Goal: Task Accomplishment & Management: Manage account settings

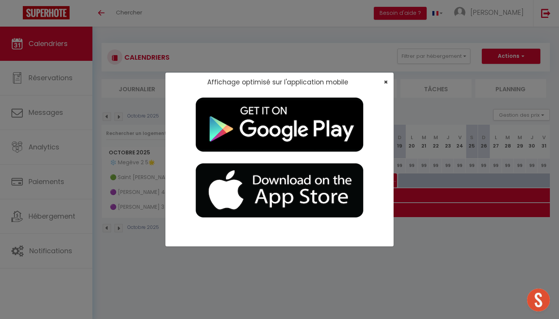
click at [249, 81] on span "×" at bounding box center [386, 82] width 4 height 10
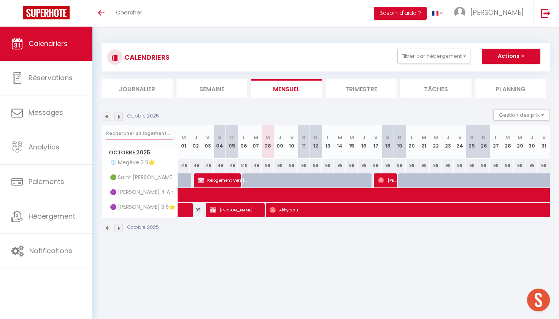
click at [121, 136] on input "text" at bounding box center [139, 134] width 67 height 14
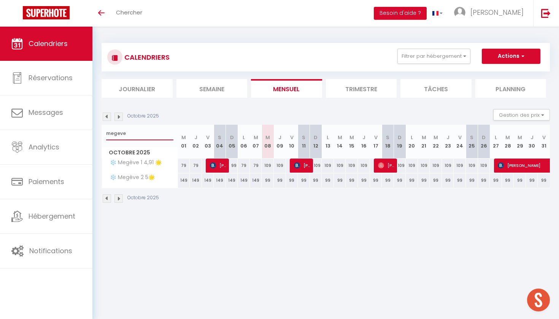
type input "megeve"
click at [219, 166] on span "Alicia Cassiat" at bounding box center [218, 165] width 16 height 14
select select "OK"
select select "KO"
select select "0"
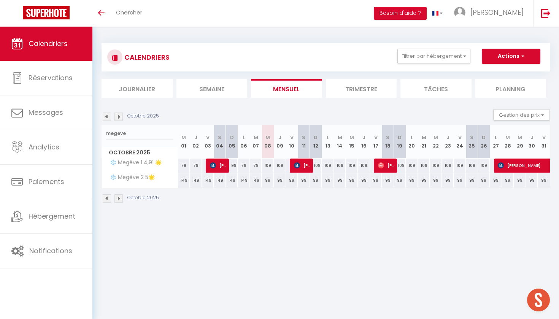
select select "0"
select select "1"
select select
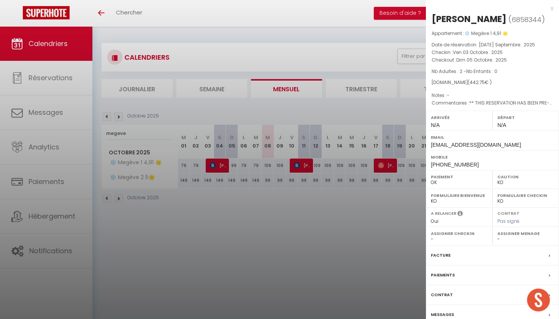
click at [196, 191] on div at bounding box center [279, 159] width 559 height 319
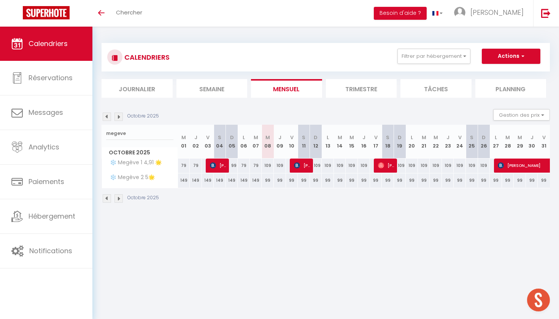
click at [107, 117] on img at bounding box center [107, 117] width 8 height 8
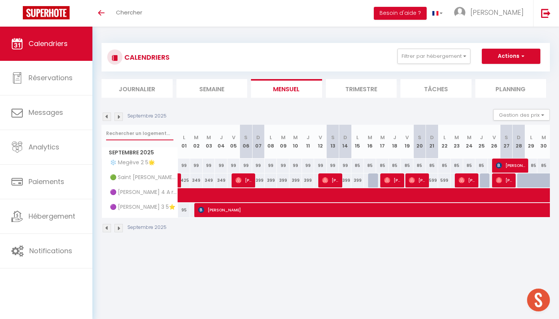
click at [145, 136] on input "text" at bounding box center [139, 134] width 67 height 14
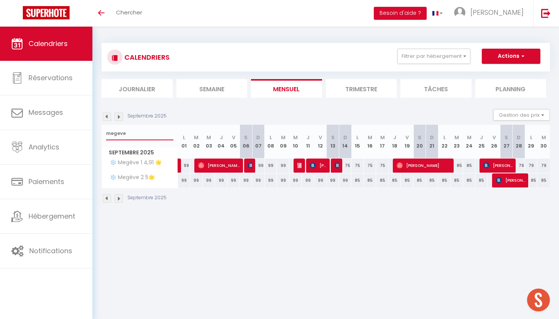
type input "megeve"
click at [181, 165] on link at bounding box center [180, 166] width 4 height 14
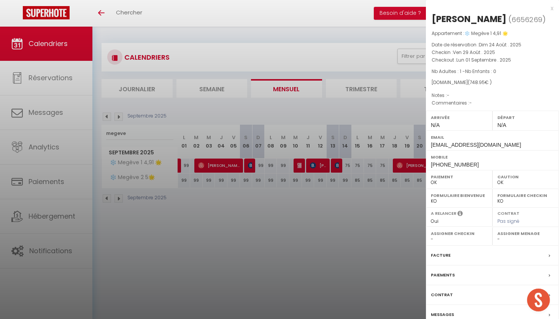
click at [216, 166] on div at bounding box center [279, 159] width 559 height 319
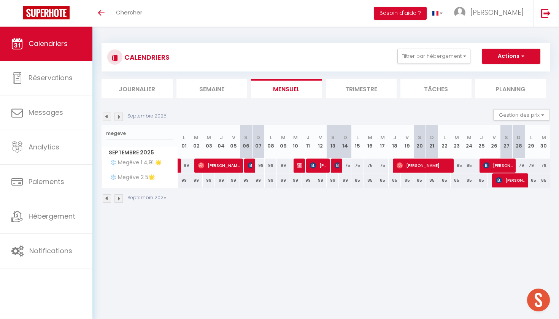
click at [216, 166] on span "Tom Brand" at bounding box center [219, 165] width 42 height 14
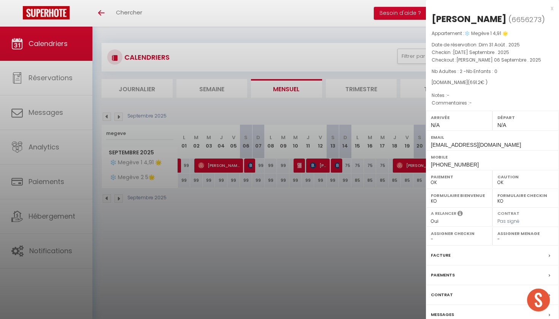
click at [249, 164] on div at bounding box center [279, 159] width 559 height 319
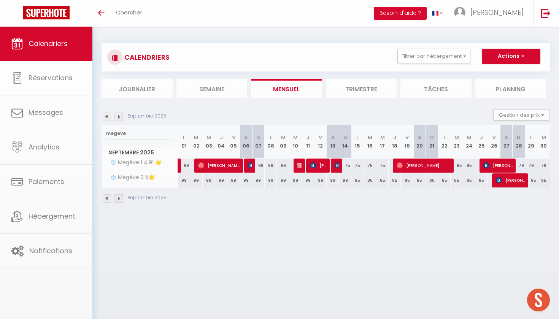
click at [249, 164] on img at bounding box center [251, 165] width 6 height 6
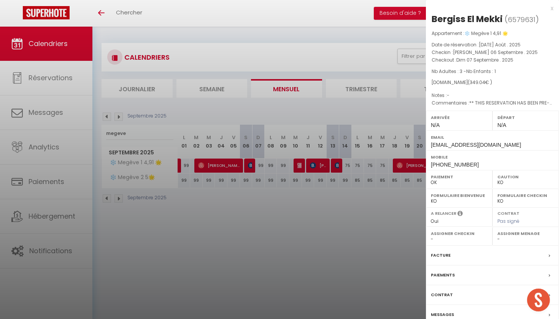
click at [249, 166] on div at bounding box center [279, 159] width 559 height 319
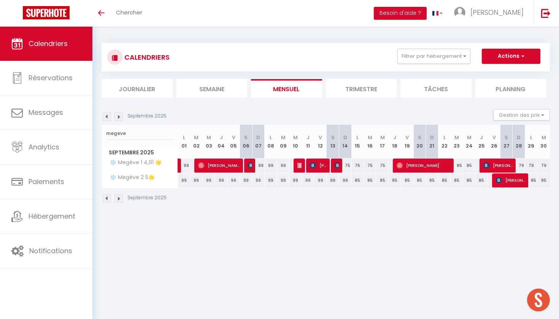
click at [249, 166] on img at bounding box center [300, 165] width 6 height 6
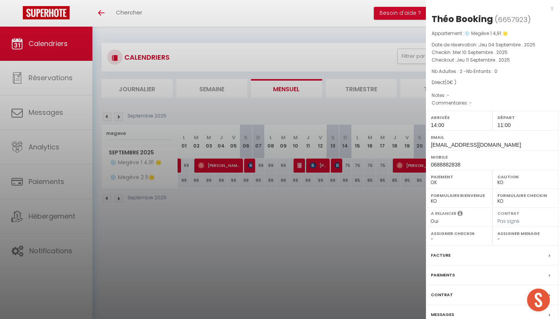
click at [249, 165] on div at bounding box center [279, 159] width 559 height 319
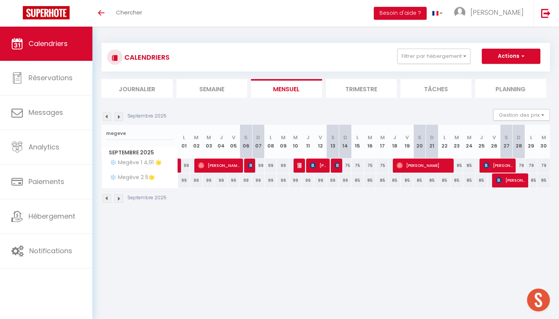
click at [249, 165] on span "Theo Kuhn" at bounding box center [318, 165] width 17 height 14
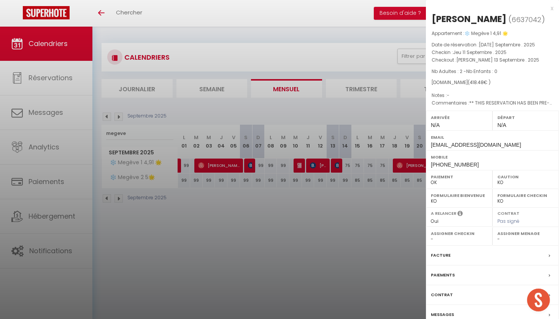
click at [249, 165] on div at bounding box center [279, 159] width 559 height 319
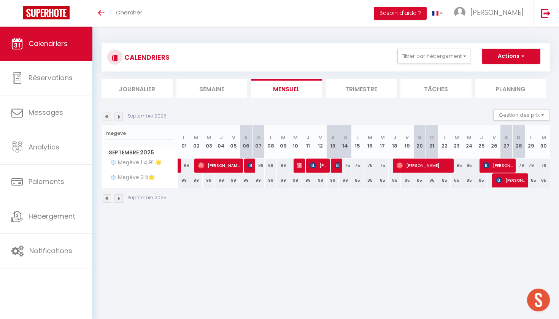
click at [249, 164] on img at bounding box center [338, 165] width 6 height 6
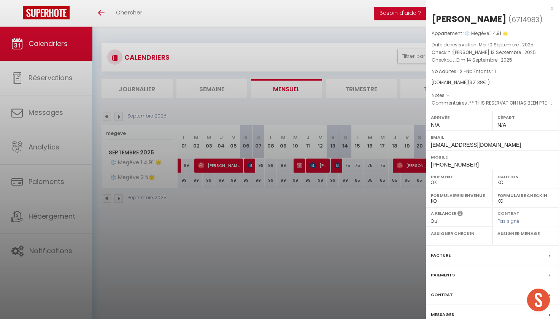
click at [249, 159] on div at bounding box center [279, 159] width 559 height 319
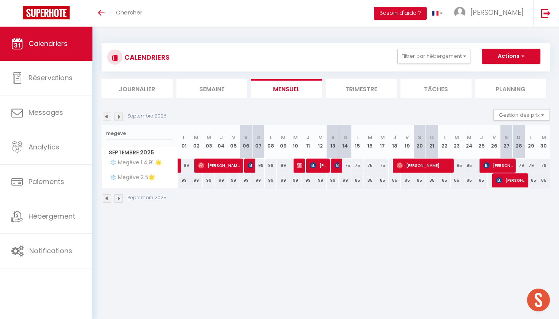
click at [249, 164] on span "Jonathan Branson" at bounding box center [424, 165] width 54 height 14
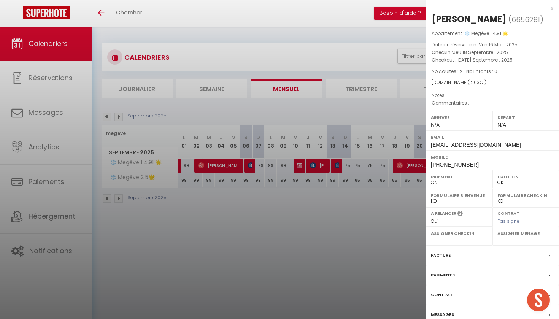
click at [249, 160] on div at bounding box center [279, 159] width 559 height 319
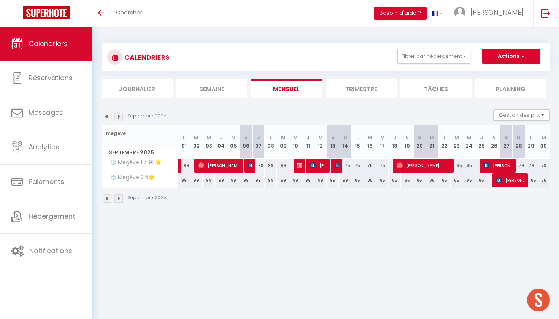
click at [249, 163] on img at bounding box center [338, 165] width 6 height 6
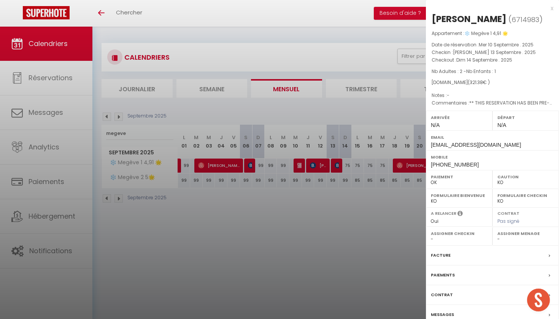
click at [249, 167] on div at bounding box center [279, 159] width 559 height 319
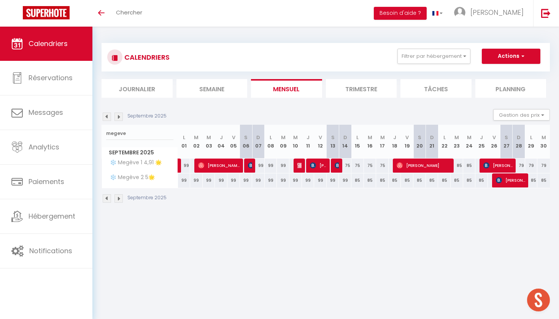
click at [249, 160] on span "Jonathan Branson" at bounding box center [424, 165] width 54 height 14
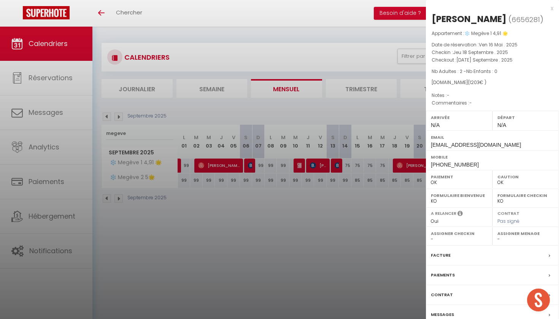
click at [249, 181] on div at bounding box center [279, 159] width 559 height 319
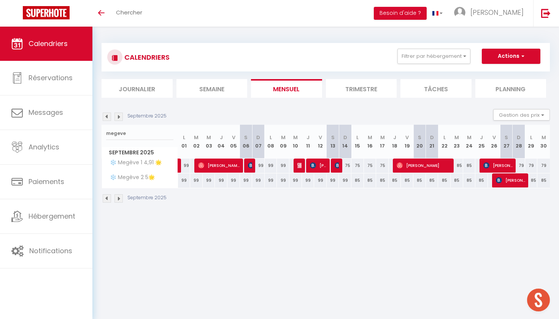
click at [219, 167] on span "Tom Brand" at bounding box center [219, 165] width 42 height 14
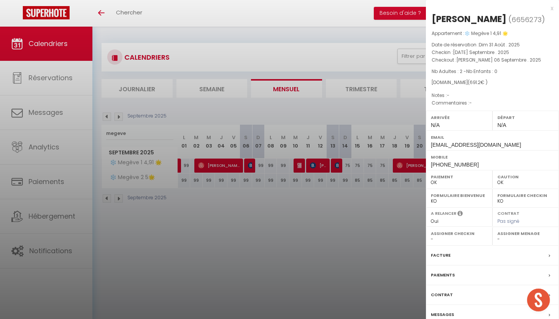
click at [249, 138] on div at bounding box center [279, 159] width 559 height 319
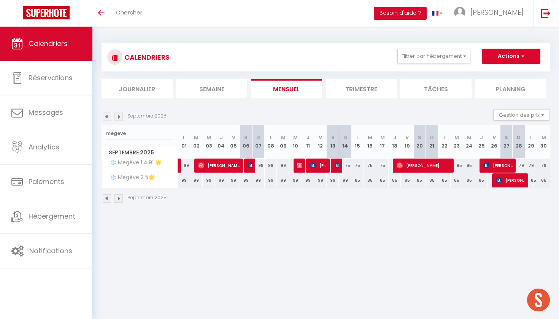
click at [249, 167] on span "Jonathan Branson" at bounding box center [424, 165] width 54 height 14
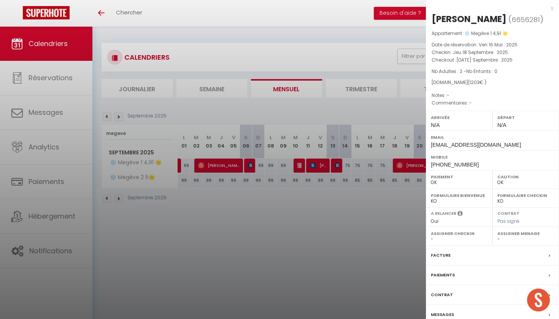
click at [249, 141] on div at bounding box center [279, 159] width 559 height 319
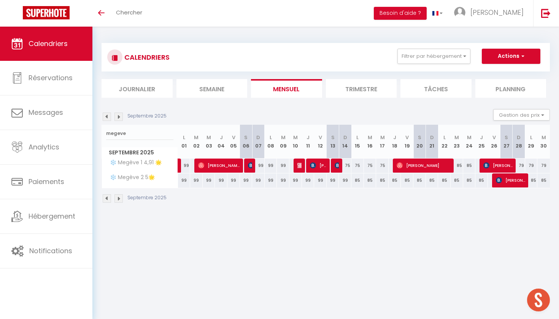
click at [249, 163] on span "Ced Maduro" at bounding box center [497, 165] width 29 height 14
select select "KO"
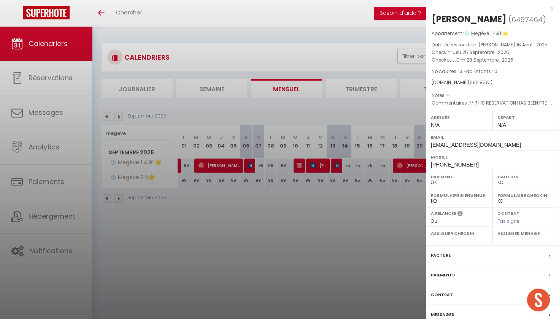
click at [249, 167] on div at bounding box center [279, 159] width 559 height 319
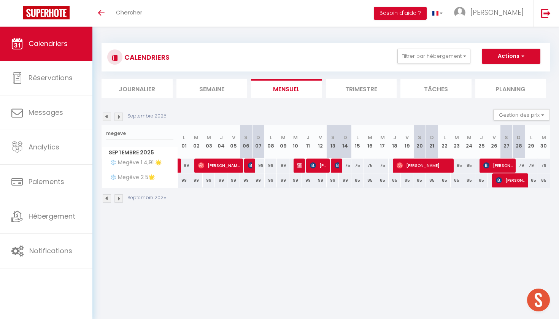
click at [249, 164] on img at bounding box center [338, 165] width 6 height 6
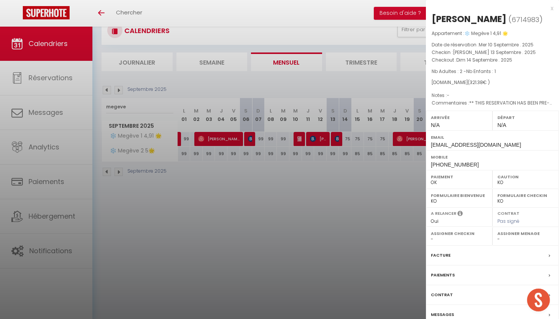
scroll to position [27, 0]
click at [249, 287] on div "Messages" at bounding box center [492, 315] width 133 height 20
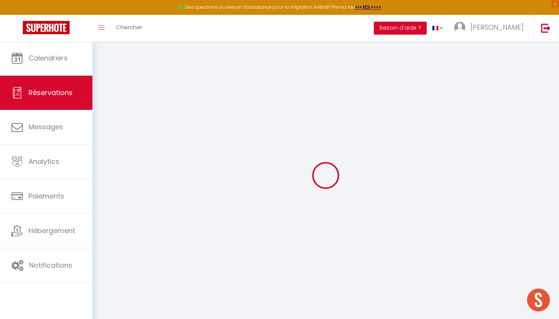
select select
checkbox input "false"
select select
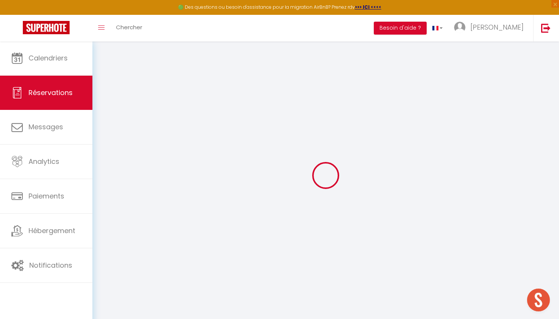
checkbox input "false"
type textarea "** THIS RESERVATION HAS BEEN PRE-PAID ** Approximate time of arrival: between 1…"
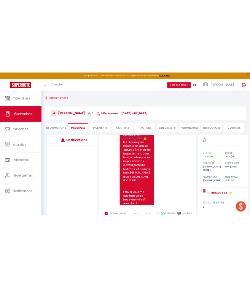
scroll to position [1273, 0]
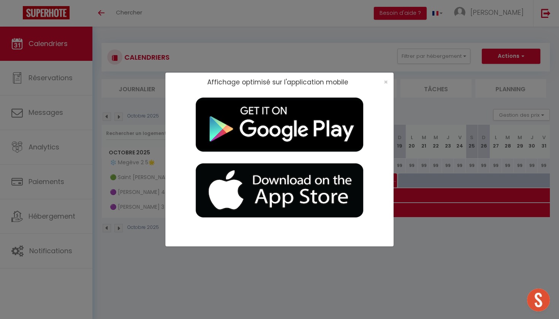
click at [249, 81] on div "×" at bounding box center [383, 82] width 19 height 8
click at [249, 81] on span "×" at bounding box center [386, 82] width 4 height 10
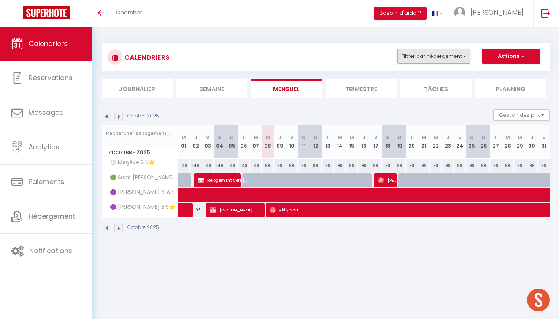
click at [249, 58] on button "Filtrer par hébergement" at bounding box center [433, 56] width 73 height 15
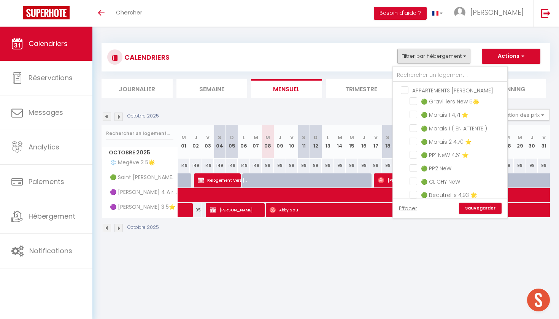
click at [249, 57] on button "Filtrer par hébergement" at bounding box center [433, 56] width 73 height 15
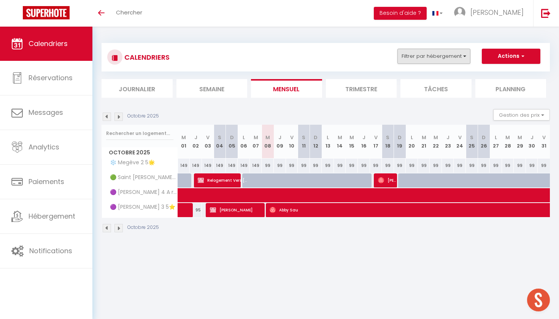
click at [249, 57] on button "Filtrer par hébergement" at bounding box center [433, 56] width 73 height 15
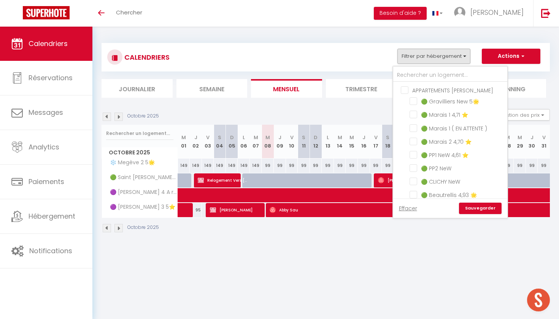
click at [249, 57] on button "Filtrer par hébergement" at bounding box center [433, 56] width 73 height 15
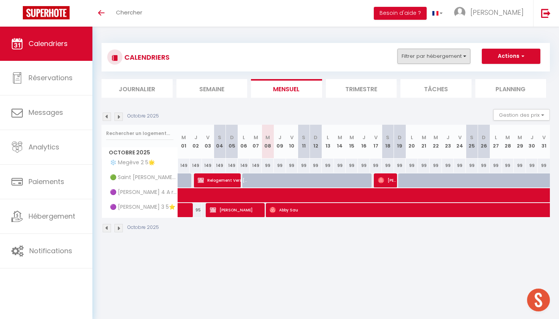
click at [249, 57] on button "Filtrer par hébergement" at bounding box center [433, 56] width 73 height 15
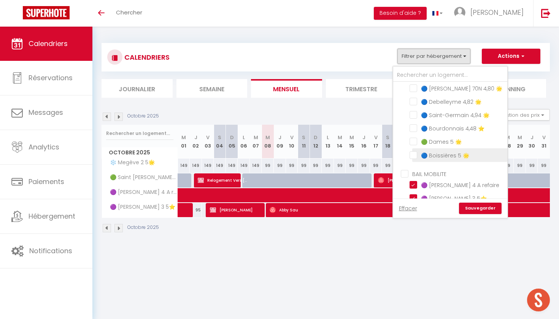
scroll to position [286, 0]
click at [249, 113] on input "🔵 Saint-Germain 4,94 🌟" at bounding box center [457, 115] width 95 height 8
checkbox input "true"
checkbox input "false"
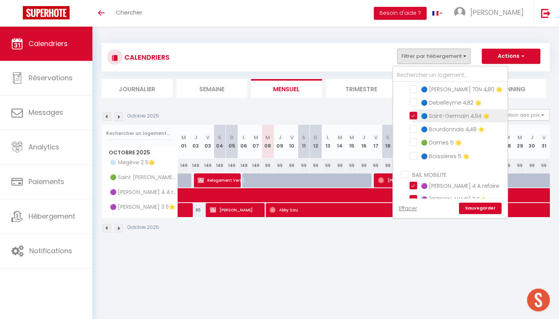
checkbox input "false"
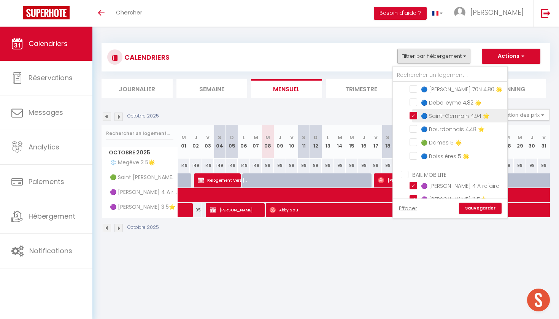
checkbox input "false"
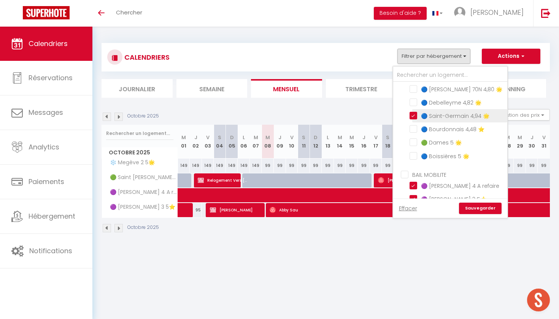
checkbox input "false"
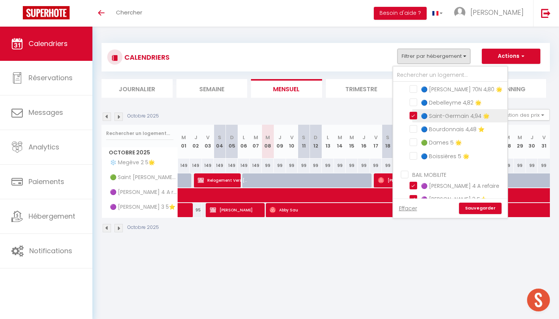
checkbox input "false"
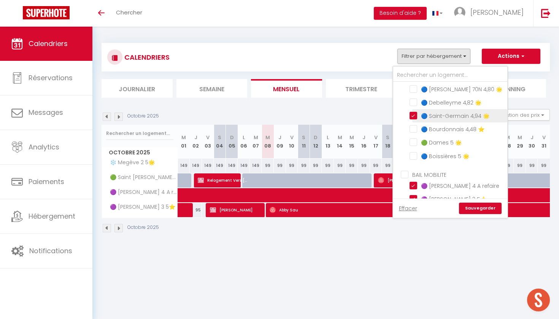
checkbox input "false"
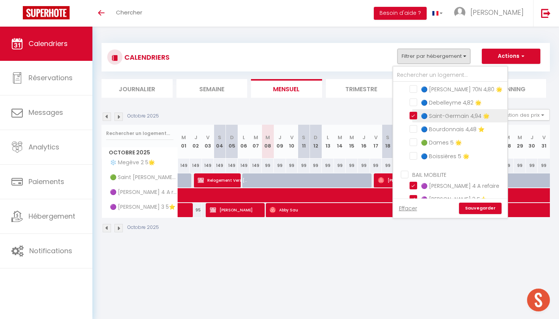
checkbox input "false"
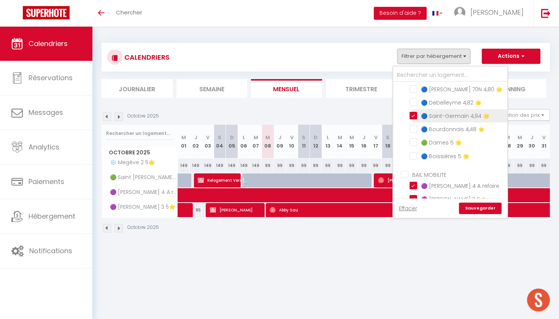
checkbox input "false"
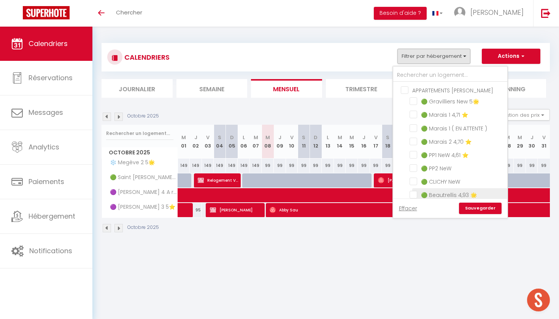
scroll to position [0, 0]
click at [249, 206] on link "Sauvegarder" at bounding box center [480, 208] width 43 height 11
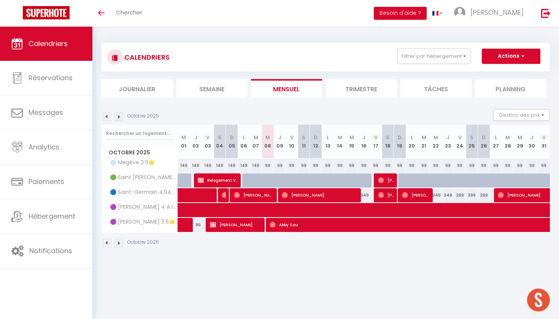
click at [149, 190] on span "🔵 Saint-Germain 4,94 🌟" at bounding box center [141, 192] width 76 height 8
click at [249, 57] on button "Filtrer par hébergement" at bounding box center [433, 56] width 73 height 15
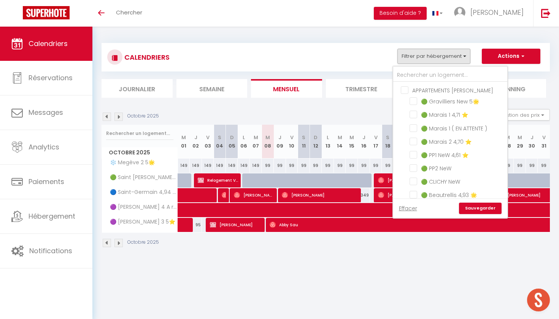
click at [249, 55] on button "Filtrer par hébergement" at bounding box center [433, 56] width 73 height 15
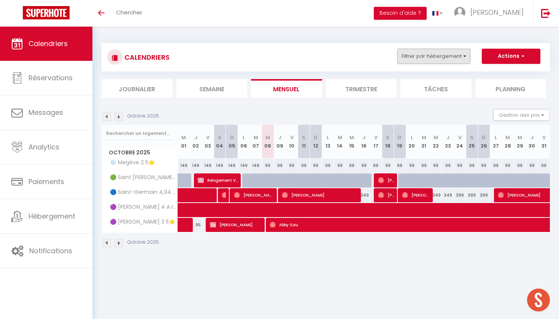
click at [249, 55] on button "Filtrer par hébergement" at bounding box center [433, 56] width 73 height 15
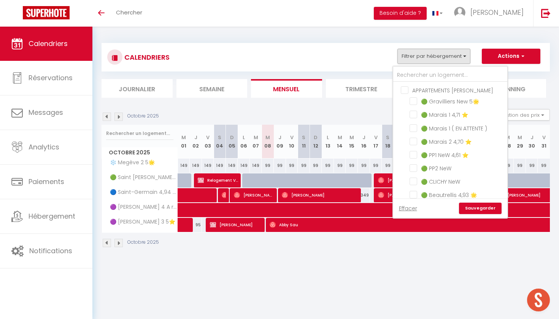
click at [249, 56] on button "Filtrer par hébergement" at bounding box center [433, 56] width 73 height 15
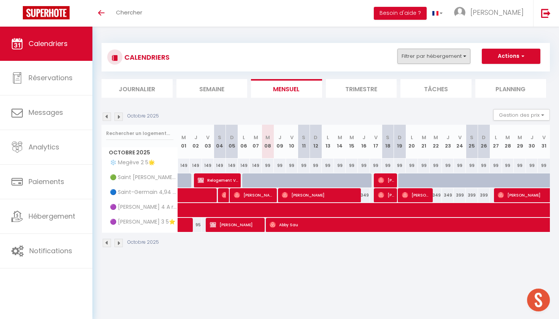
click at [249, 58] on button "Filtrer par hébergement" at bounding box center [433, 56] width 73 height 15
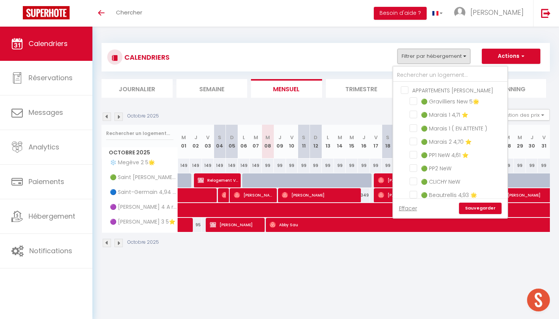
click at [106, 117] on img at bounding box center [107, 117] width 8 height 8
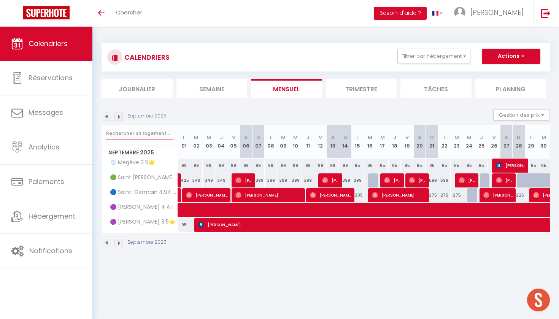
click at [128, 137] on input "text" at bounding box center [139, 134] width 67 height 14
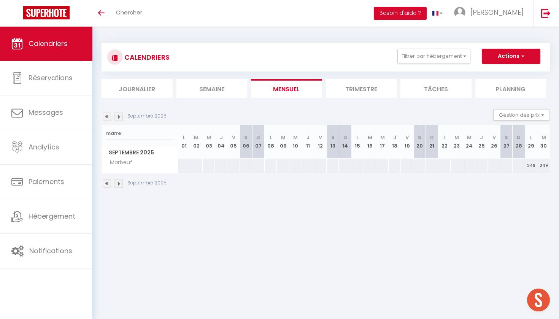
drag, startPoint x: 128, startPoint y: 137, endPoint x: 129, endPoint y: 161, distance: 24.3
click at [129, 161] on span "Marbeuf" at bounding box center [118, 163] width 31 height 8
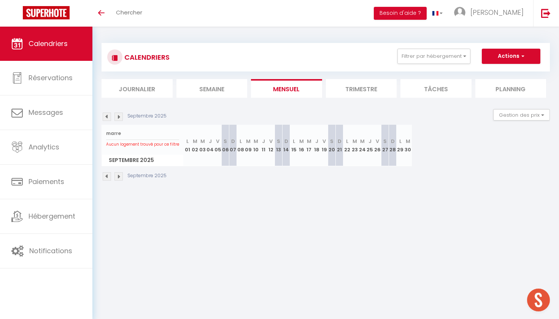
click at [144, 157] on span "Septembre 2025" at bounding box center [142, 160] width 81 height 11
click at [124, 133] on input "marre" at bounding box center [142, 134] width 73 height 14
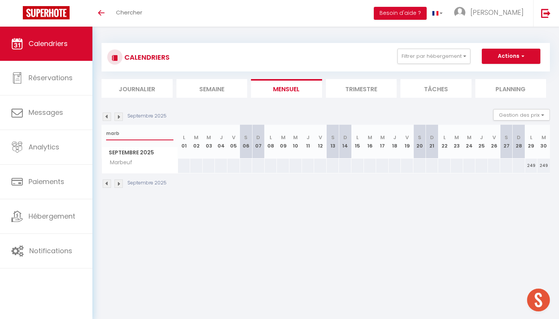
type input "marb"
click at [142, 165] on div "Marbeuf" at bounding box center [141, 163] width 76 height 8
click at [249, 57] on button "Filtrer par hébergement" at bounding box center [433, 56] width 73 height 15
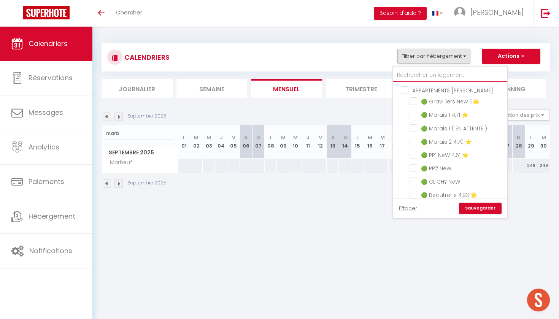
click at [249, 73] on input "text" at bounding box center [450, 75] width 114 height 14
type input "m"
checkbox input "false"
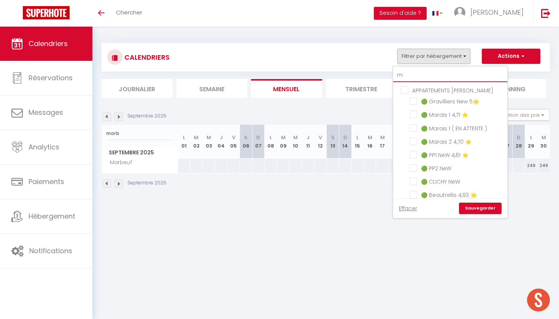
checkbox input "false"
checkbox input "true"
checkbox input "false"
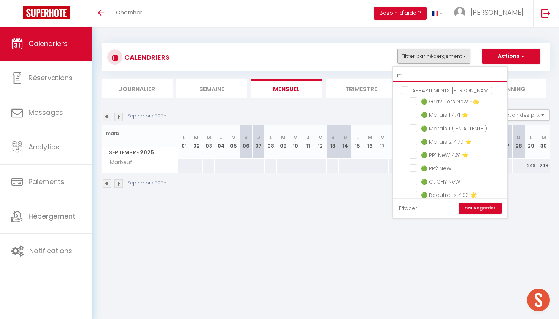
checkbox input "false"
checkbox input "true"
checkbox input "false"
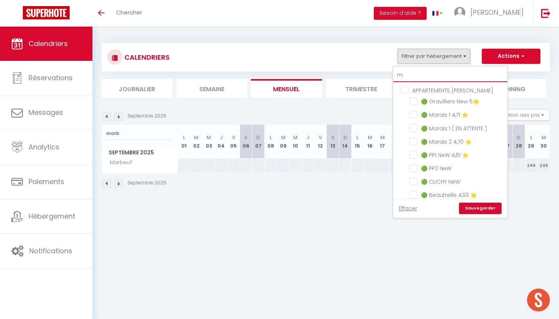
checkbox input "false"
type input "ma"
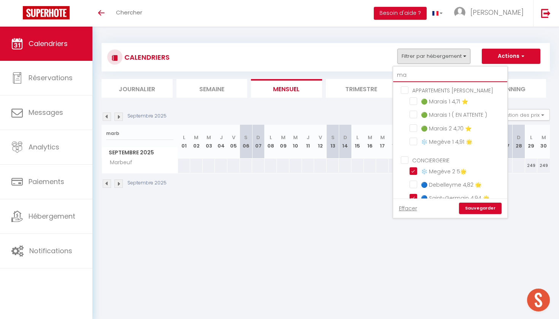
checkbox input "false"
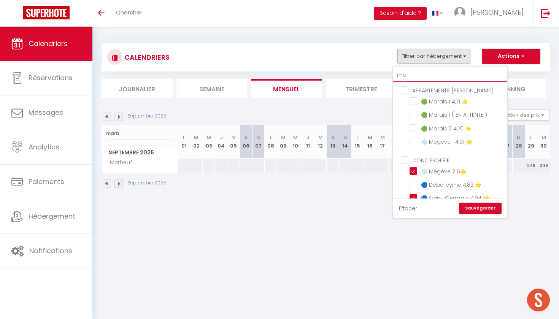
checkbox input "false"
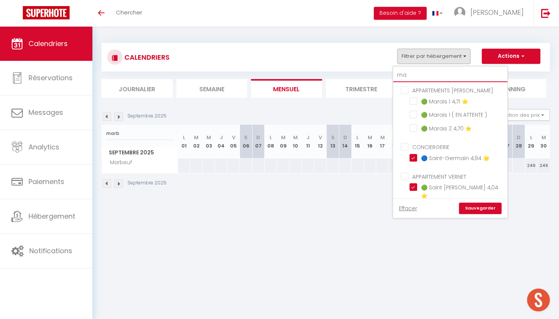
type input "mar"
checkbox input "false"
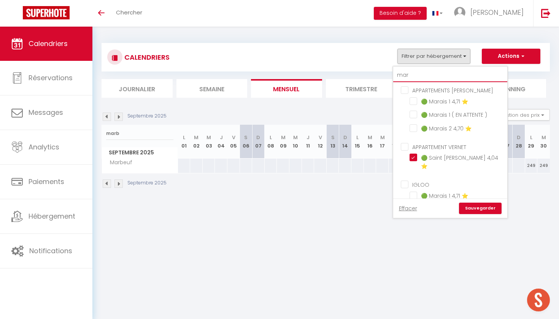
checkbox input "false"
type input "ma"
checkbox input "false"
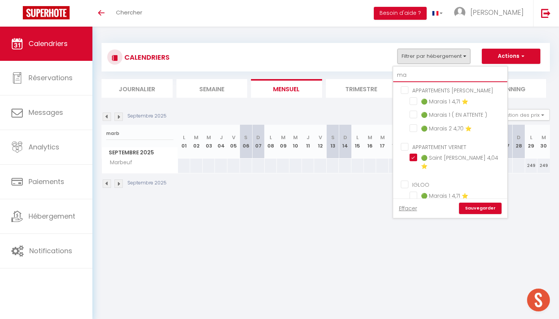
checkbox input "false"
type input "m"
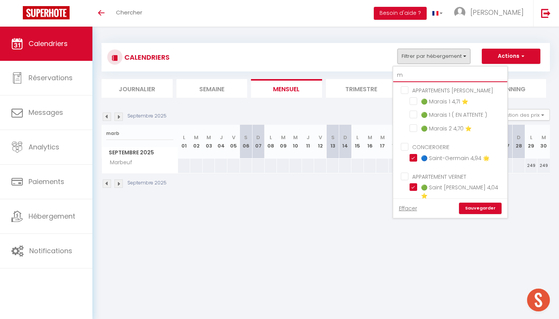
checkbox input "false"
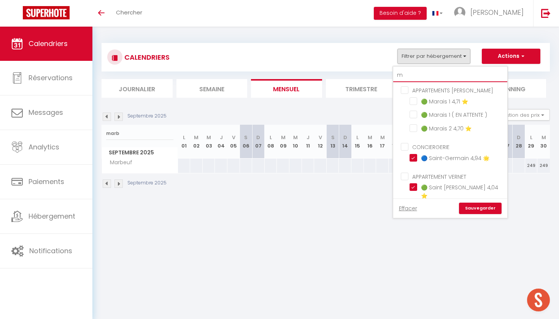
checkbox input "false"
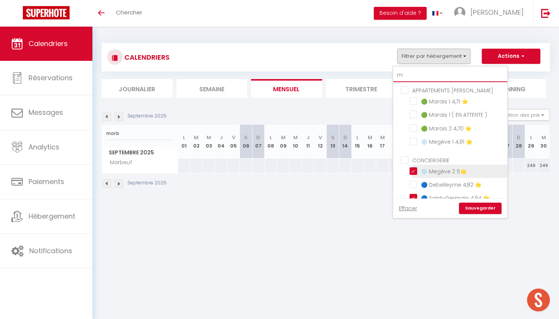
type input "m"
click at [249, 170] on input "❄️ Megève 2 5🌟" at bounding box center [457, 171] width 95 height 8
checkbox input "false"
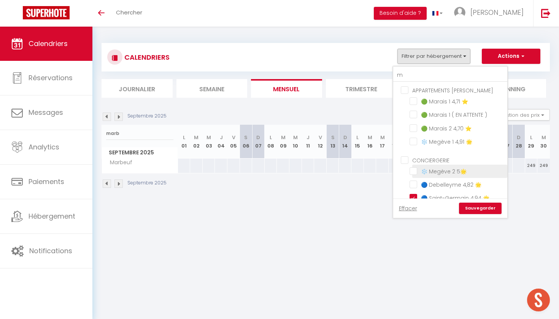
checkbox input "false"
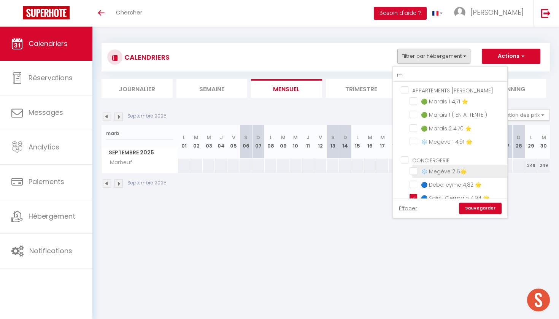
checkbox input "false"
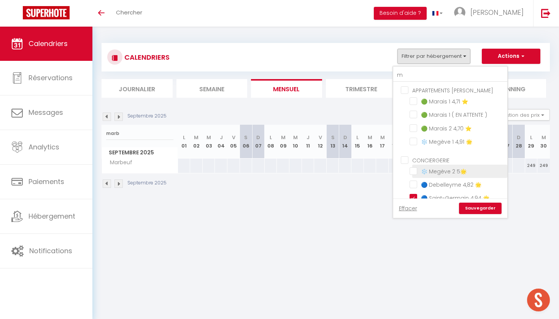
checkbox input "false"
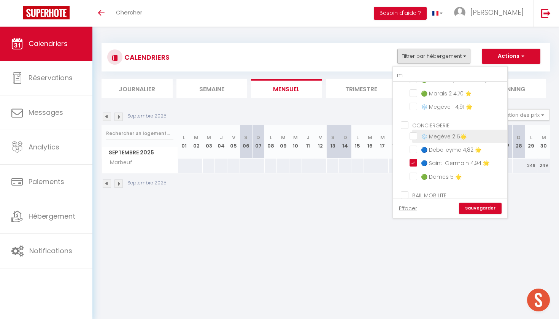
scroll to position [36, 0]
checkbox input "false"
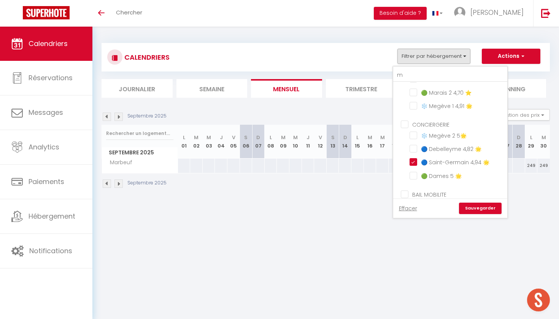
checkbox input "false"
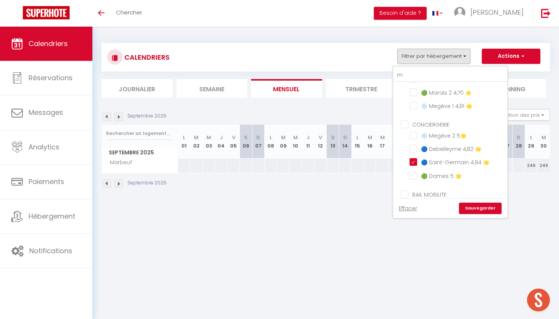
checkbox input "false"
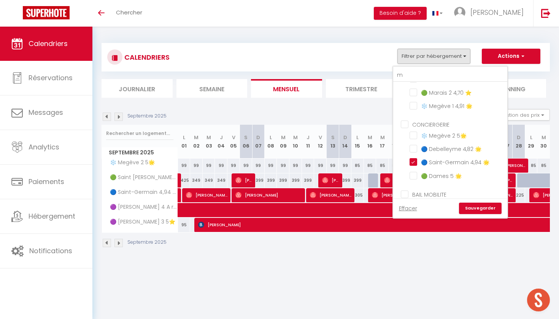
click at [249, 159] on ul "CONCIERGERIE ❄️ Megève 2 5🌟 🔵 Debelleyme 4,82 🌟 🔵 Saint-Germain 4,94 🌟 🟢 Dames …" at bounding box center [450, 151] width 114 height 70
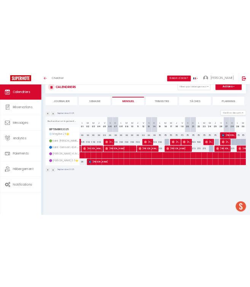
scroll to position [25, 0]
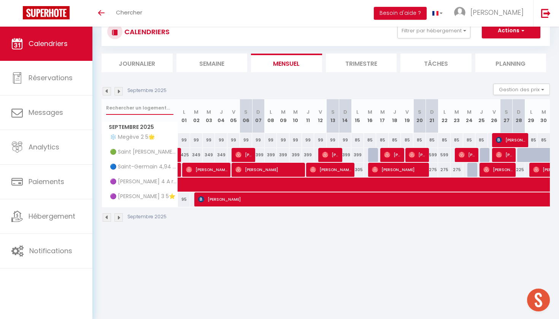
click at [140, 107] on input "text" at bounding box center [139, 108] width 67 height 14
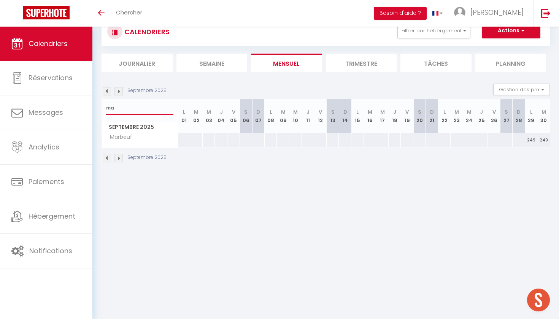
type input "m"
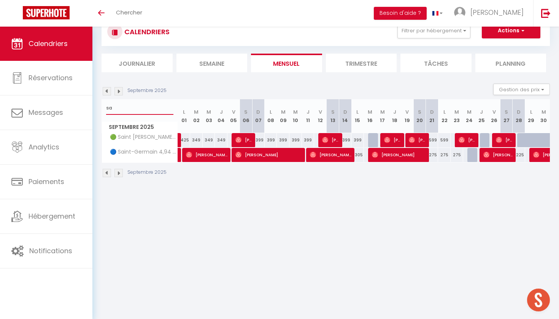
type input "s"
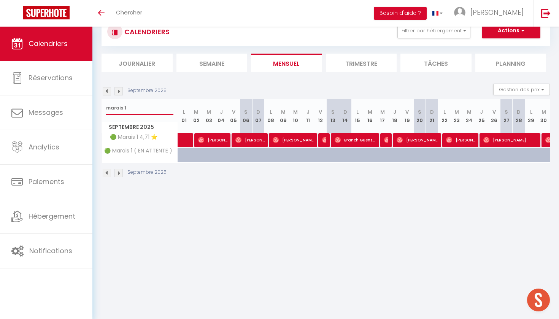
type input "marais 1"
click at [192, 137] on span at bounding box center [194, 140] width 17 height 14
select select "OK"
select select "0"
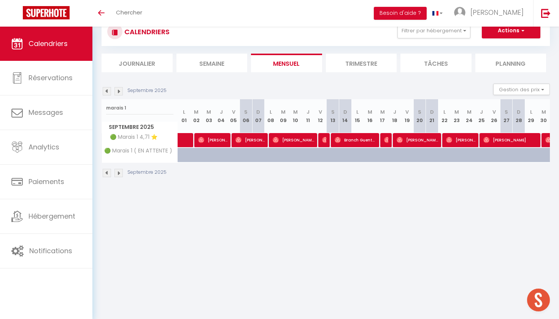
select select "0"
select select "1"
select select
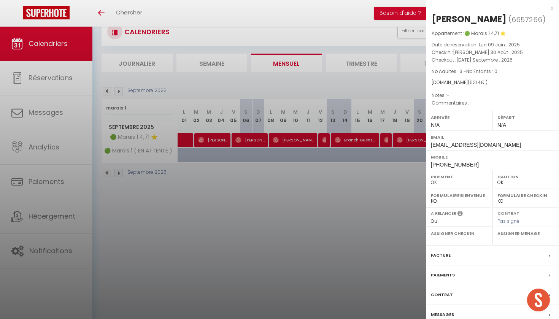
click at [190, 150] on div at bounding box center [279, 159] width 559 height 319
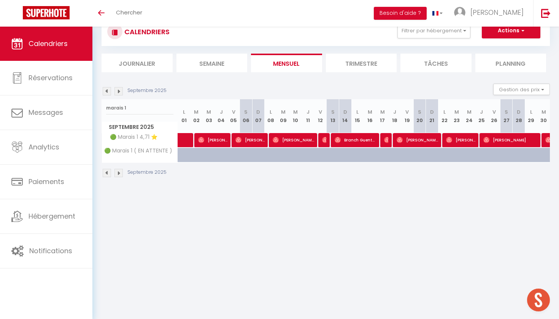
click at [249, 138] on span "[PERSON_NAME]" at bounding box center [294, 140] width 42 height 14
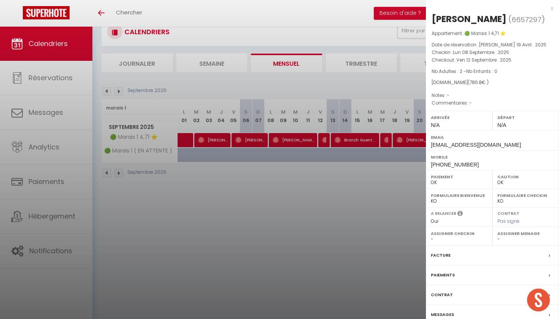
click at [249, 155] on div at bounding box center [279, 159] width 559 height 319
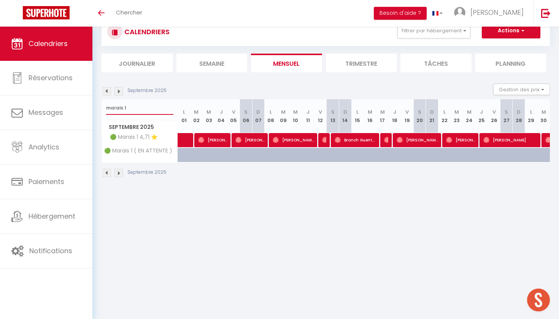
click at [144, 104] on input "marais 1" at bounding box center [139, 108] width 67 height 14
type input "m"
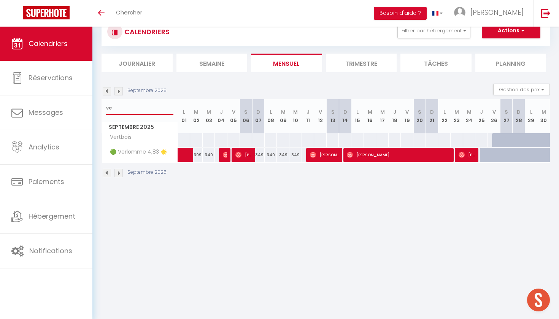
type input "v"
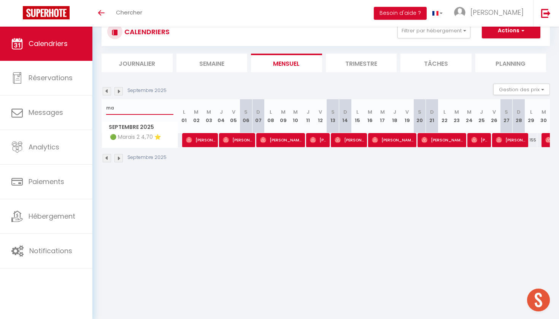
type input "m"
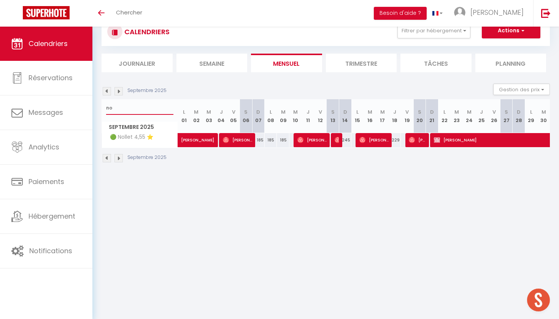
type input "n"
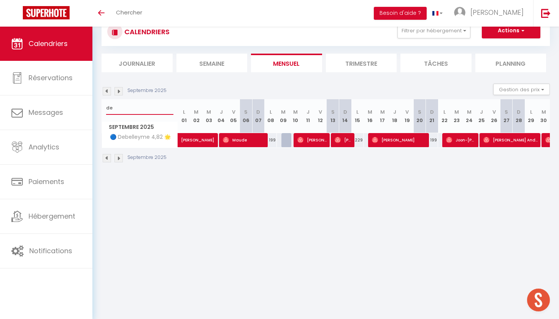
type input "d"
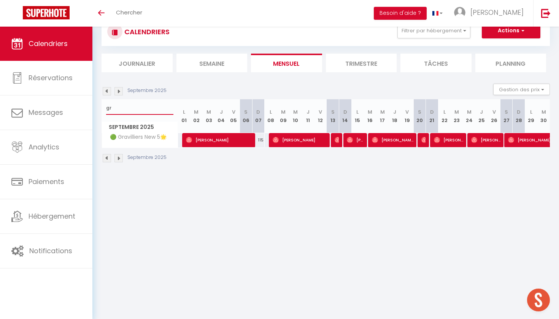
type input "g"
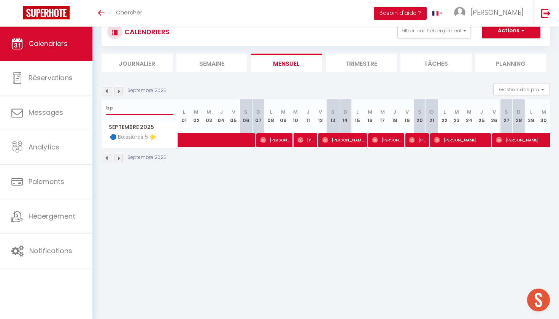
type input "b"
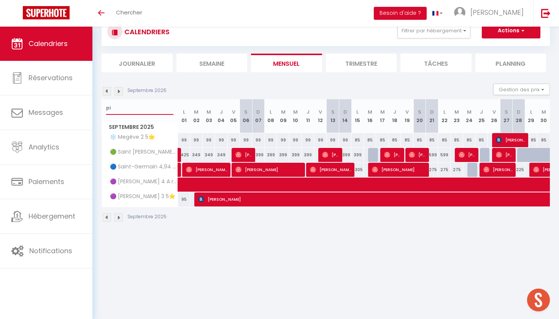
type input "p"
